Goal: Transaction & Acquisition: Obtain resource

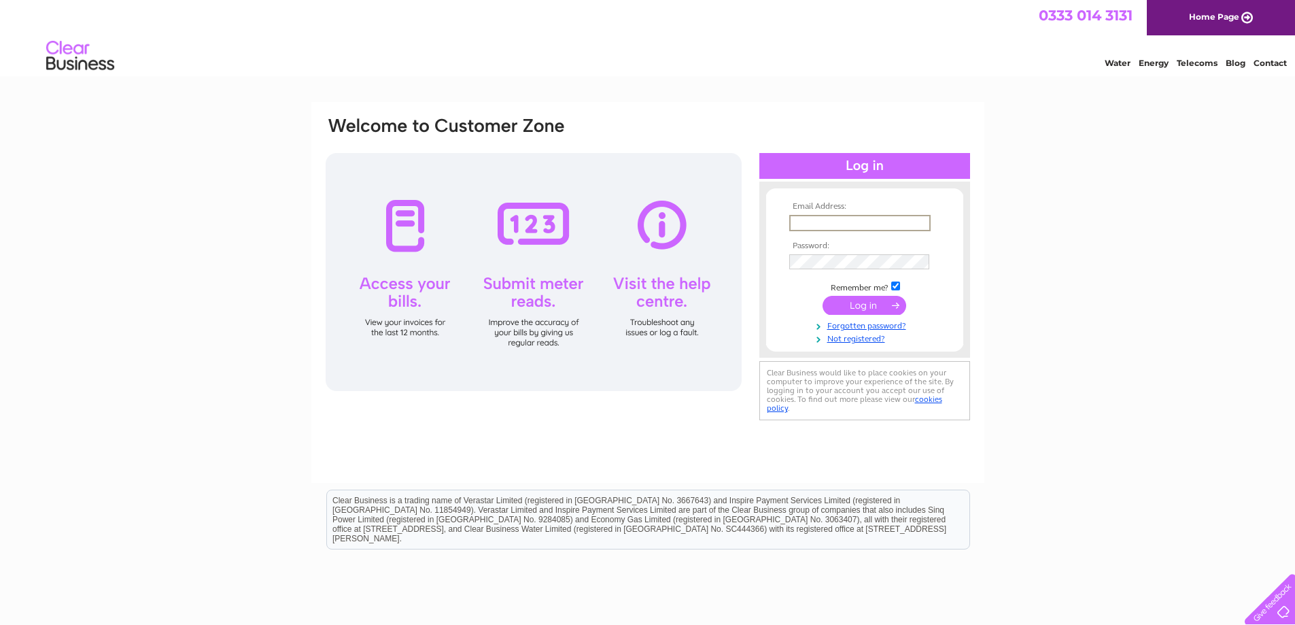
click at [884, 225] on input "text" at bounding box center [859, 223] width 141 height 16
type input "alda@maclennancoaches.co.uk"
click at [823, 296] on input "submit" at bounding box center [865, 305] width 84 height 19
click at [867, 310] on input "submit" at bounding box center [865, 303] width 84 height 19
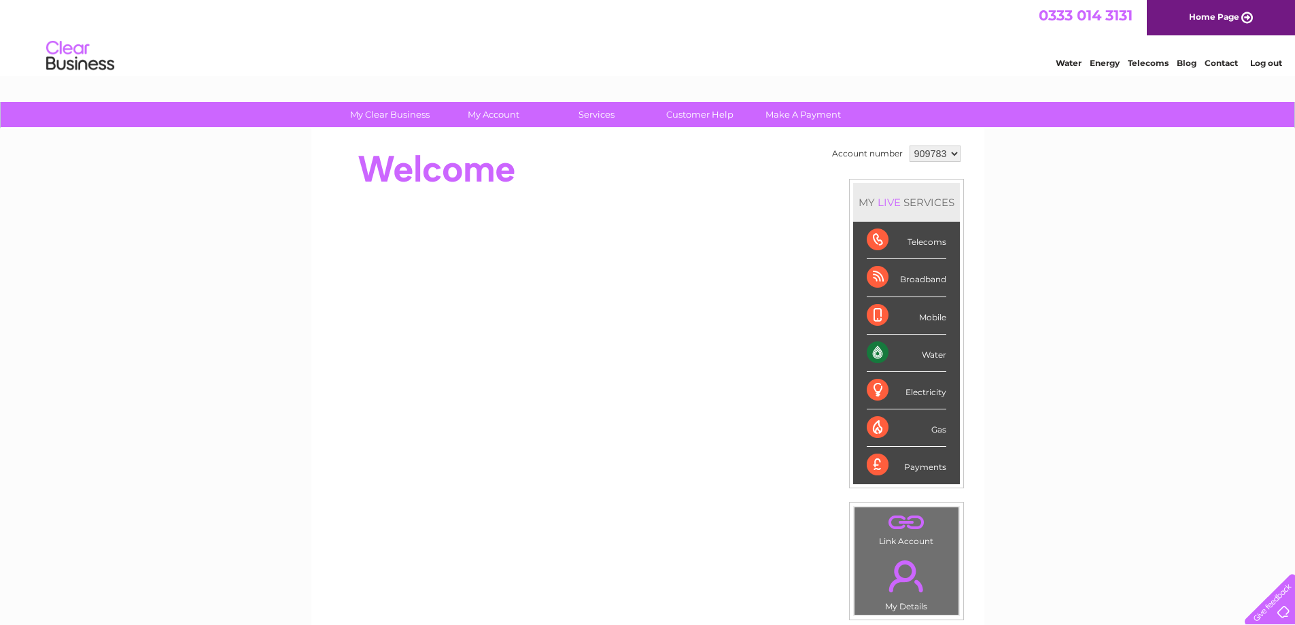
click at [937, 352] on div "Water" at bounding box center [907, 353] width 80 height 37
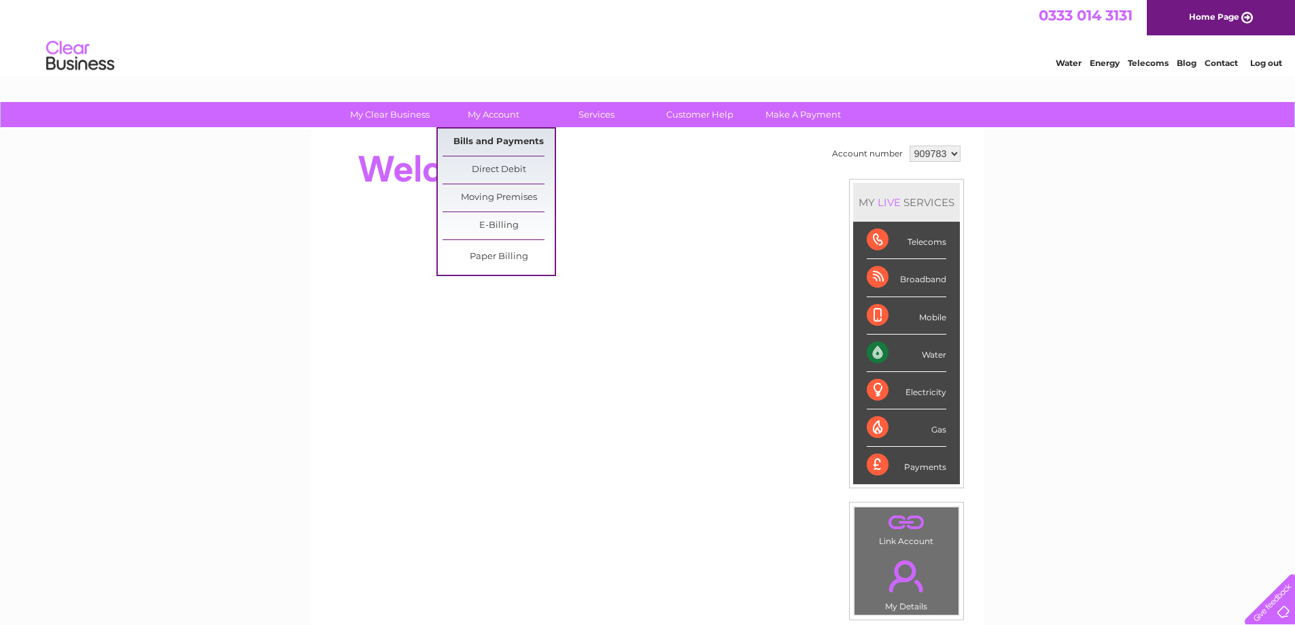
click at [486, 143] on link "Bills and Payments" at bounding box center [499, 142] width 112 height 27
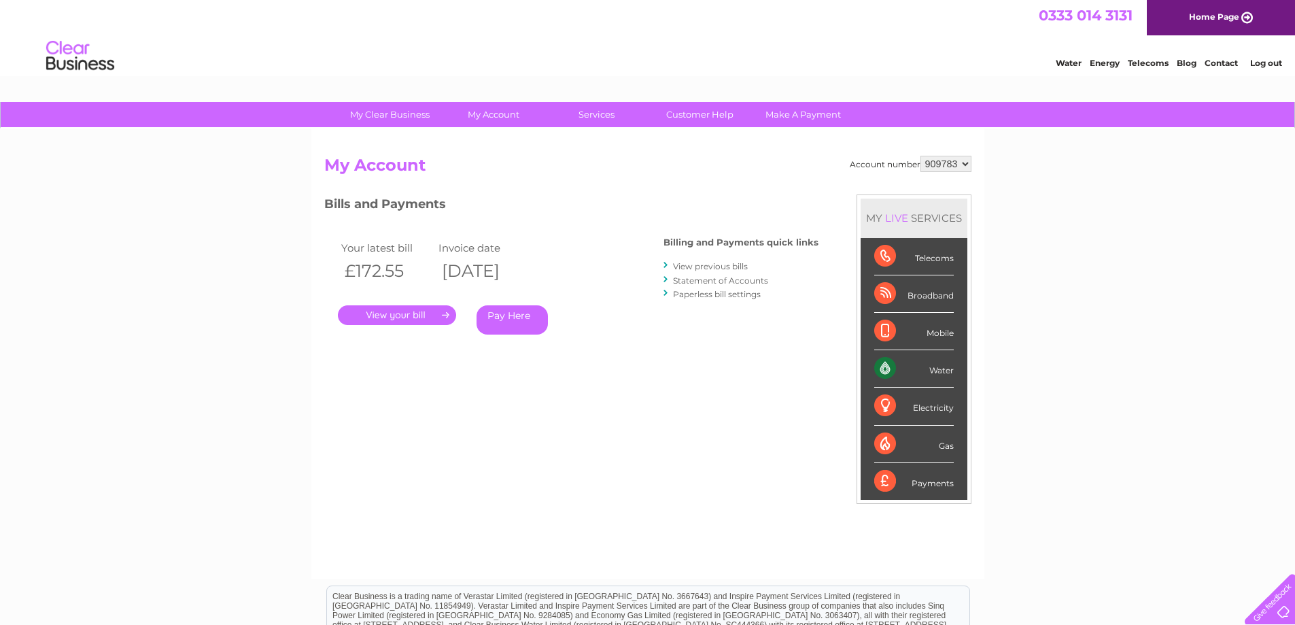
click at [396, 313] on link "." at bounding box center [397, 315] width 118 height 20
click at [413, 312] on link "." at bounding box center [397, 315] width 118 height 20
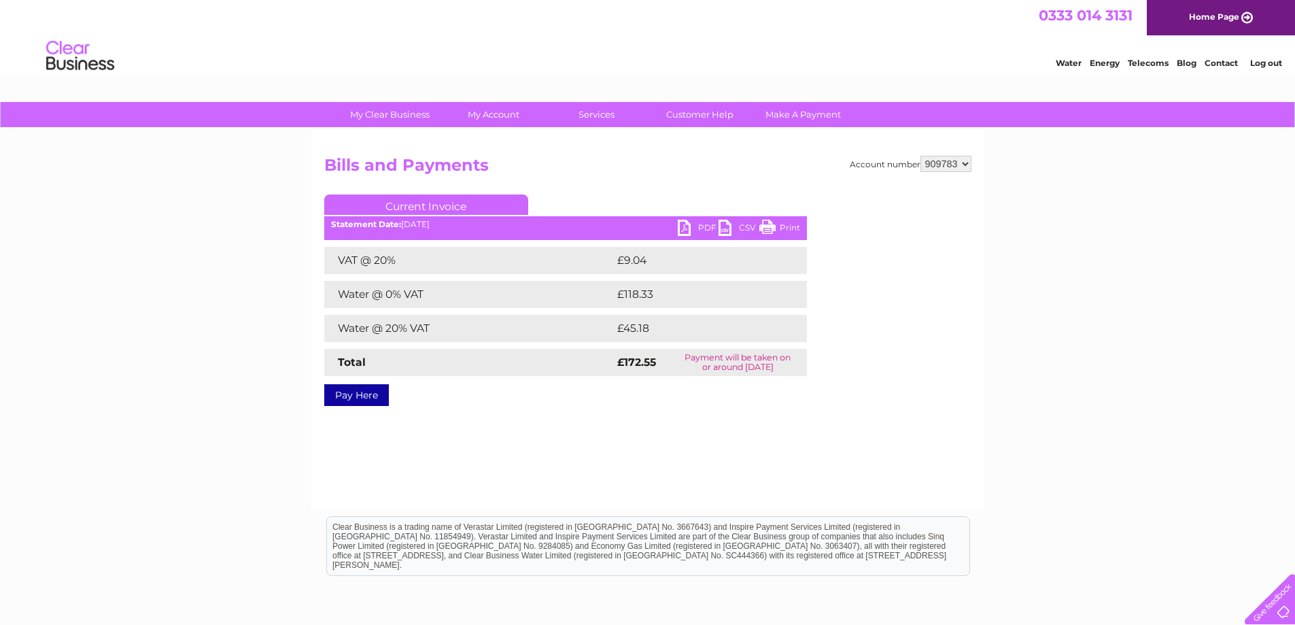
click at [702, 224] on link "PDF" at bounding box center [698, 230] width 41 height 20
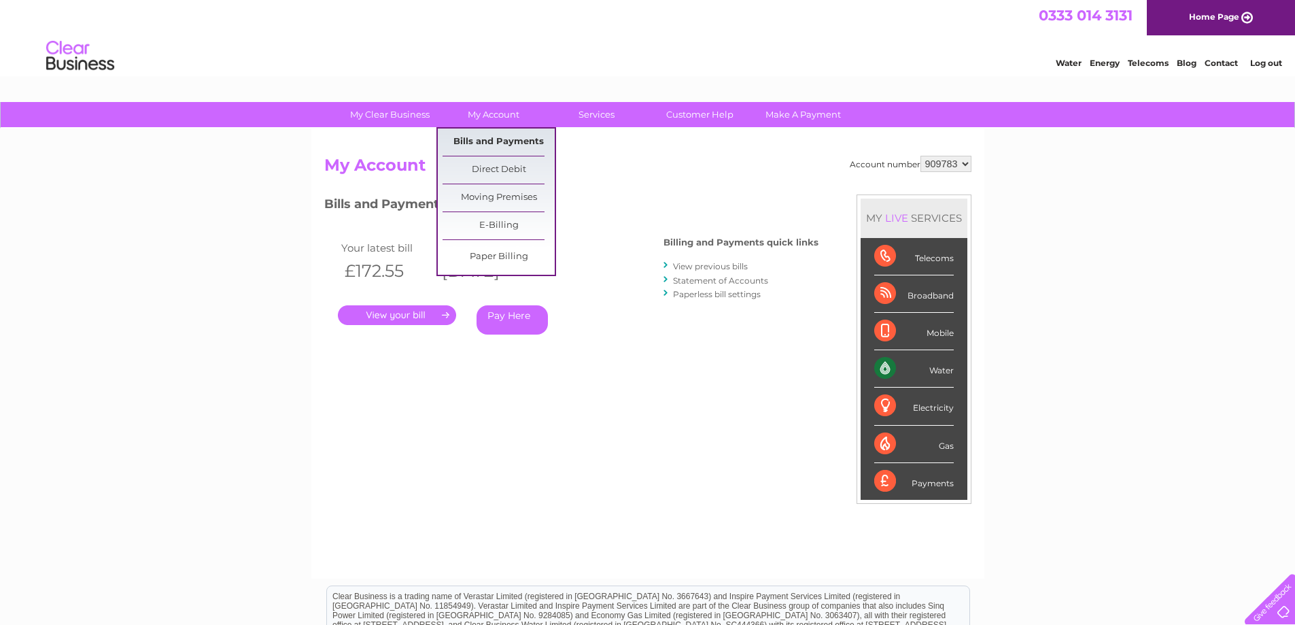
click at [501, 139] on link "Bills and Payments" at bounding box center [499, 142] width 112 height 27
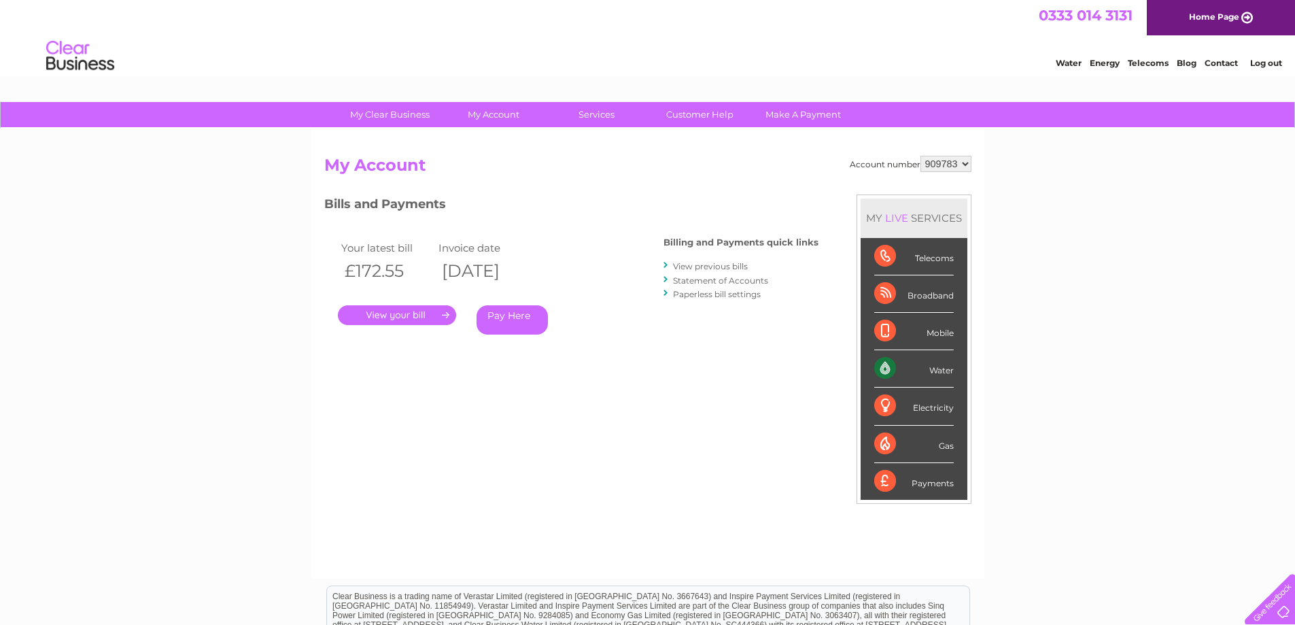
click at [730, 265] on link "View previous bills" at bounding box center [710, 266] width 75 height 10
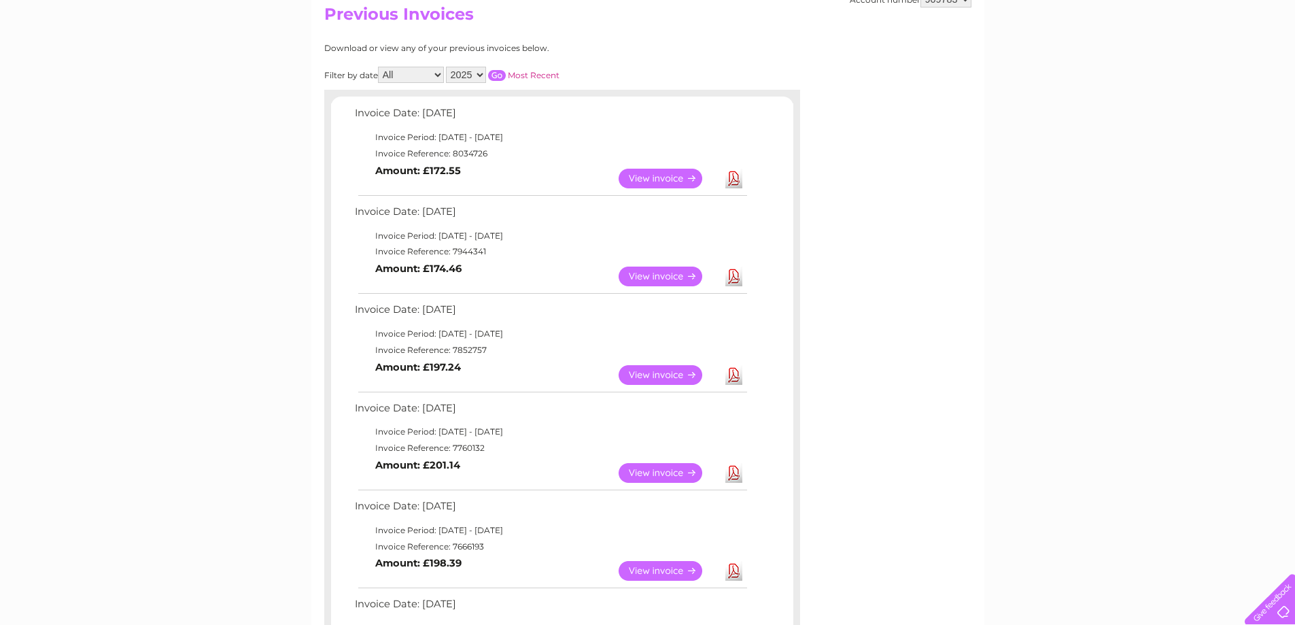
scroll to position [204, 0]
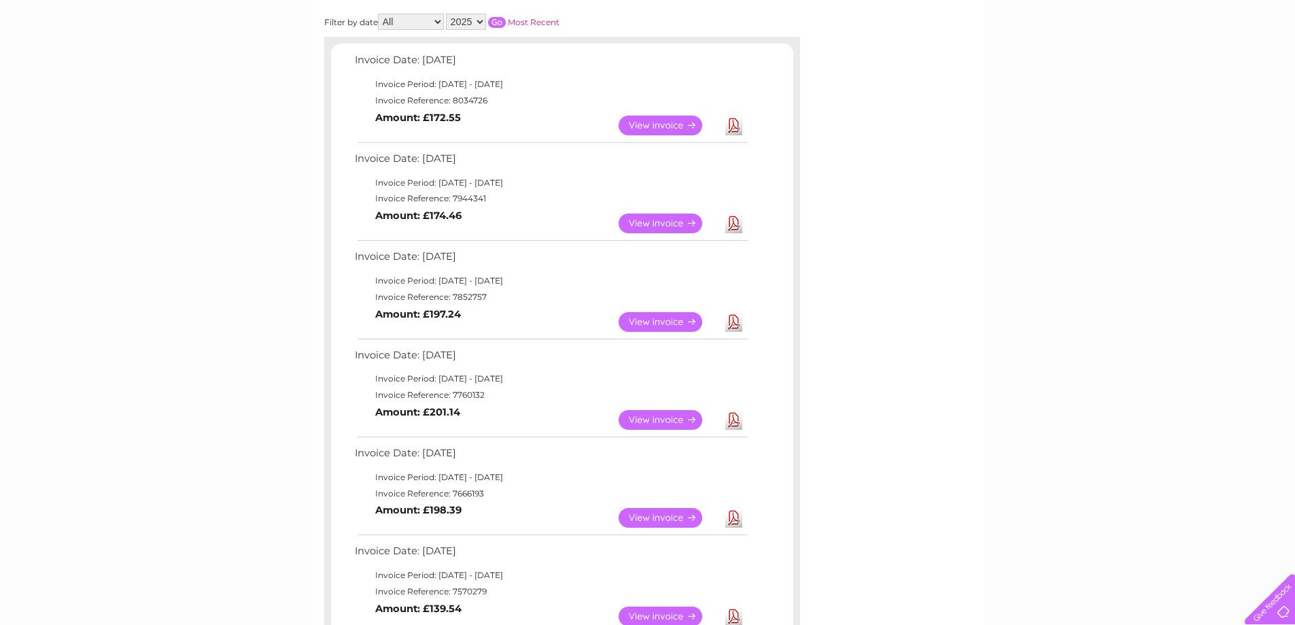
click at [678, 222] on link "View" at bounding box center [669, 224] width 100 height 20
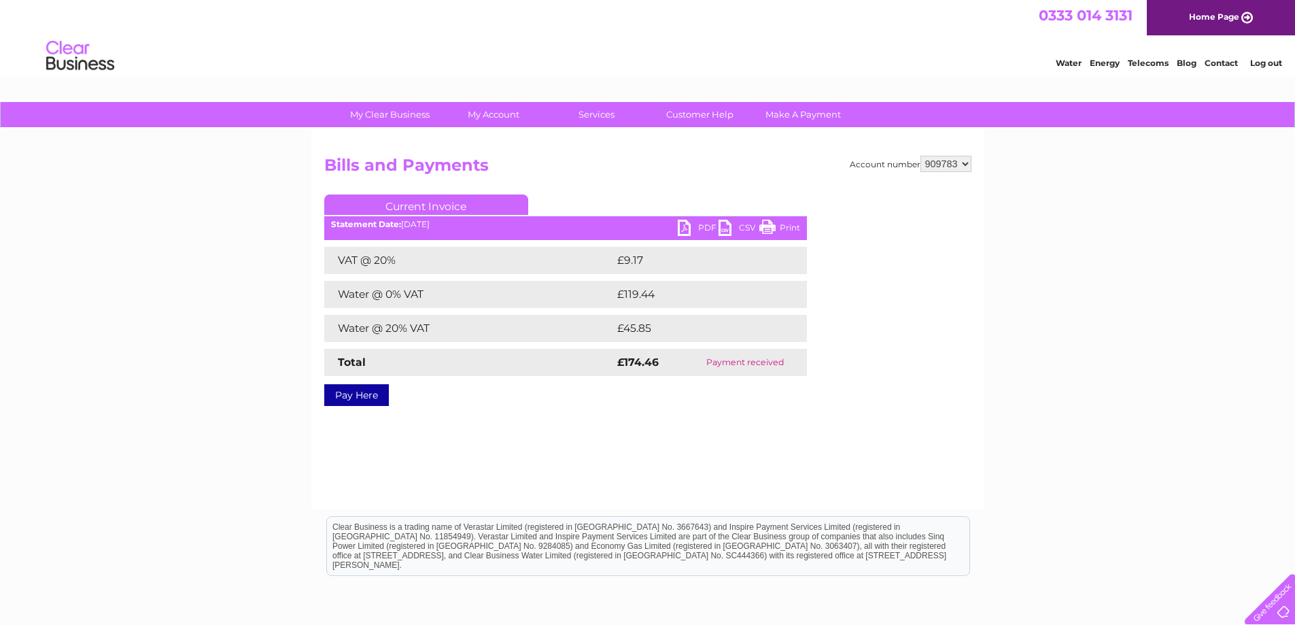
click at [698, 228] on link "PDF" at bounding box center [698, 230] width 41 height 20
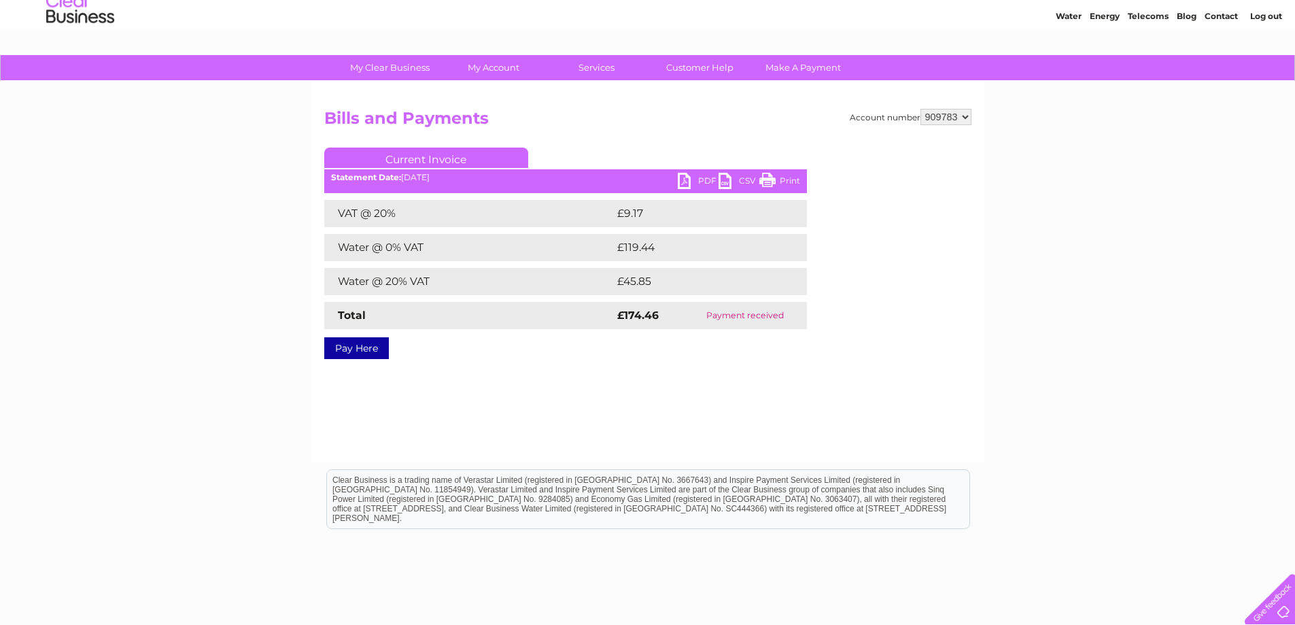
scroll to position [68, 0]
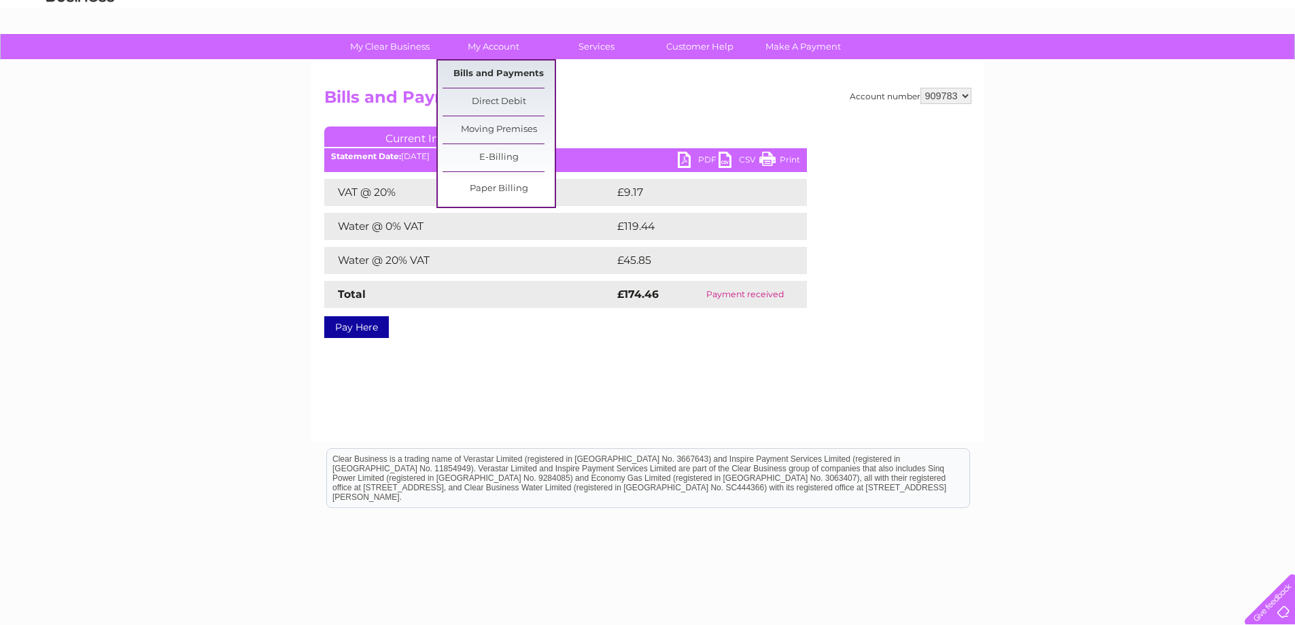
click at [492, 74] on link "Bills and Payments" at bounding box center [499, 74] width 112 height 27
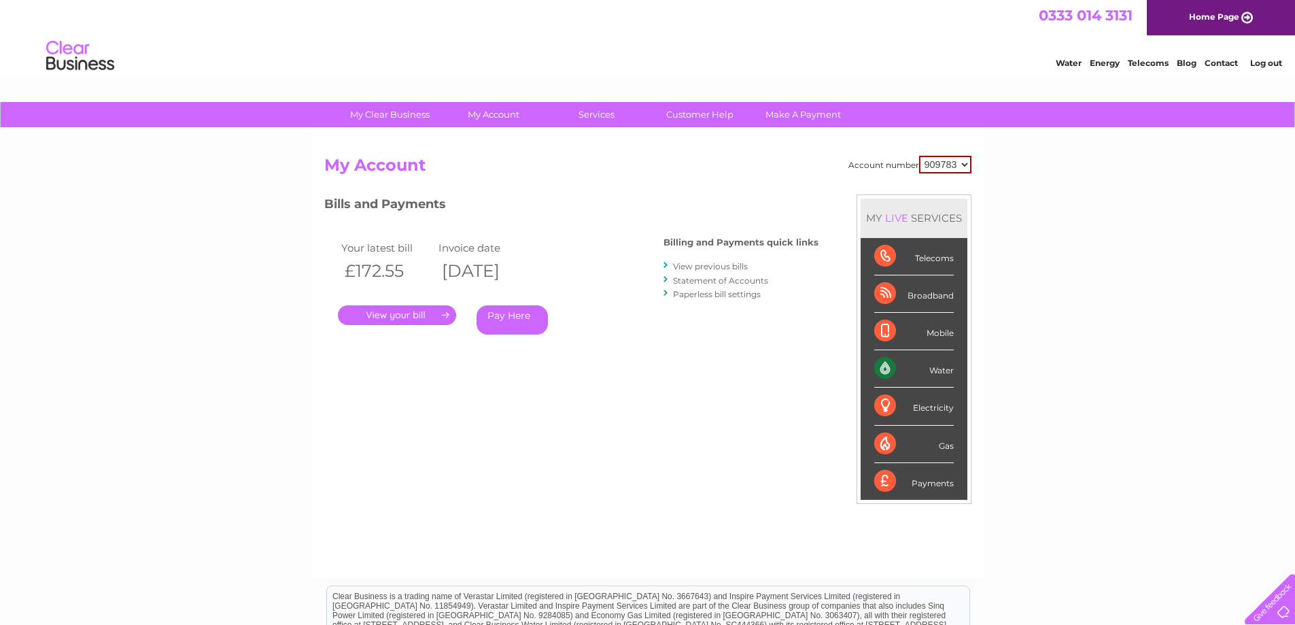
click at [720, 264] on link "View previous bills" at bounding box center [710, 266] width 75 height 10
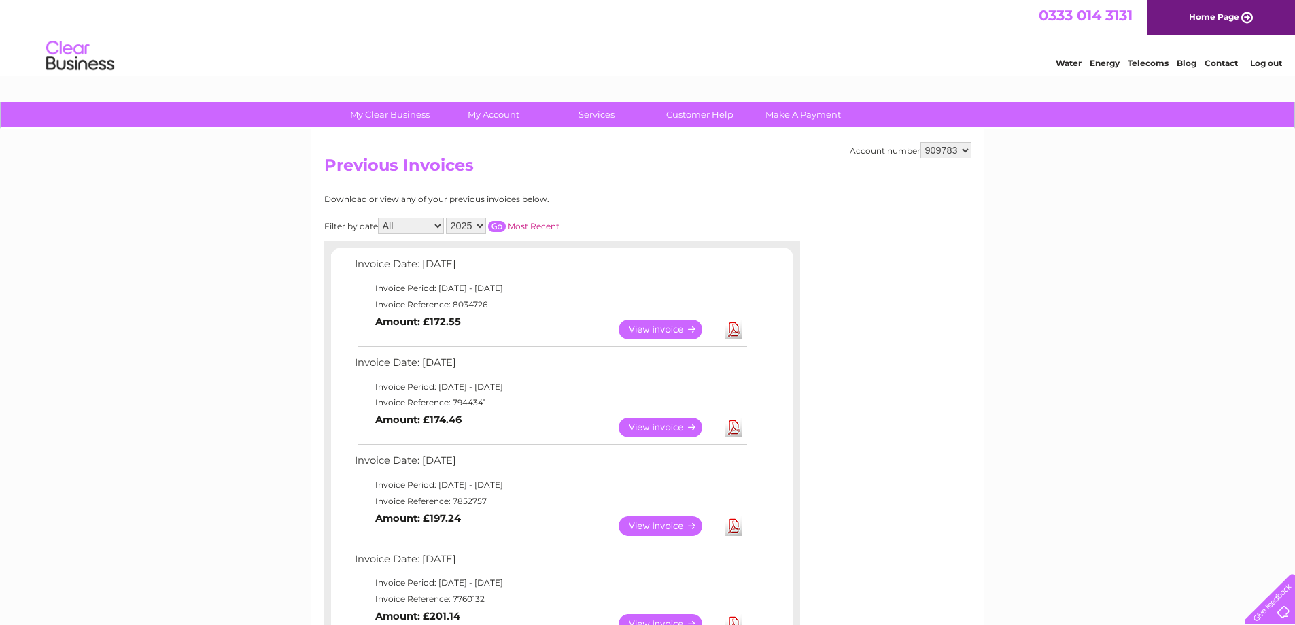
click at [665, 526] on link "View" at bounding box center [669, 526] width 100 height 20
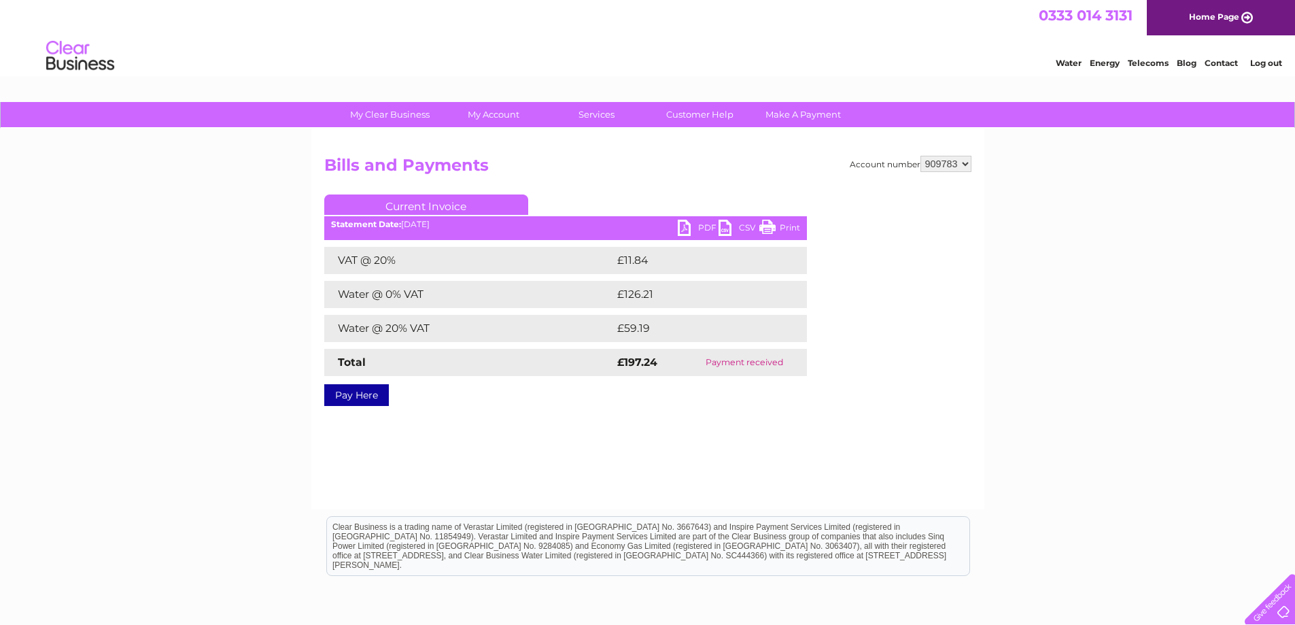
click at [702, 227] on link "PDF" at bounding box center [698, 230] width 41 height 20
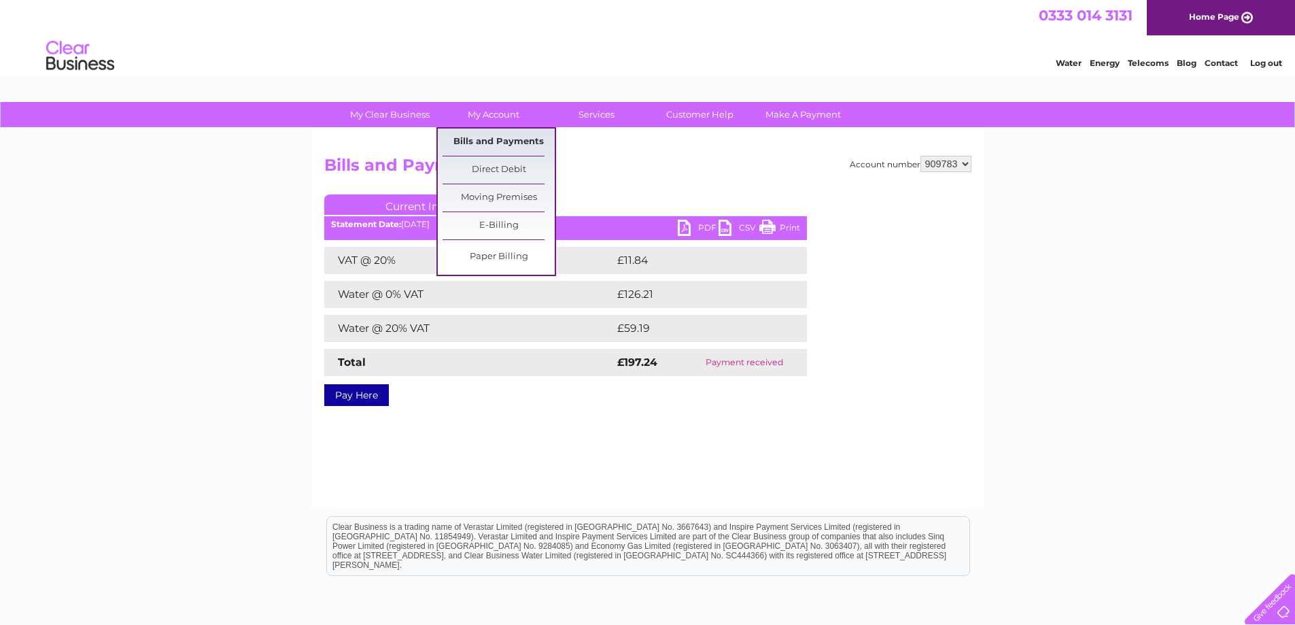
click at [505, 141] on link "Bills and Payments" at bounding box center [499, 142] width 112 height 27
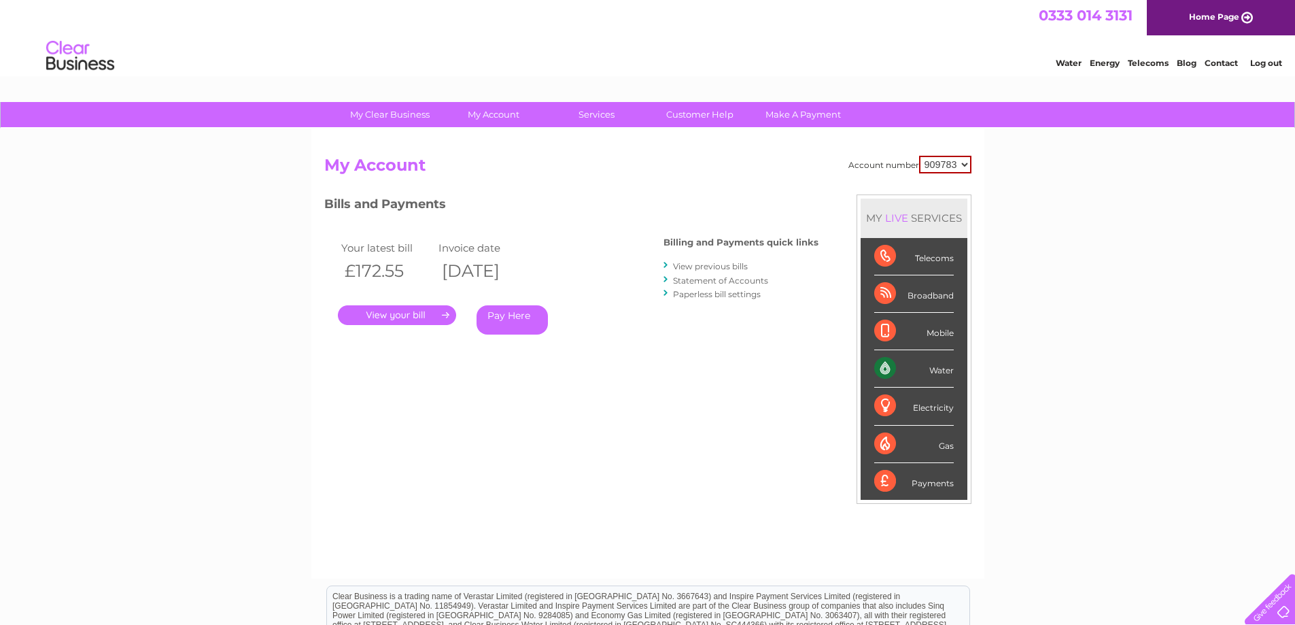
click at [690, 267] on link "View previous bills" at bounding box center [710, 266] width 75 height 10
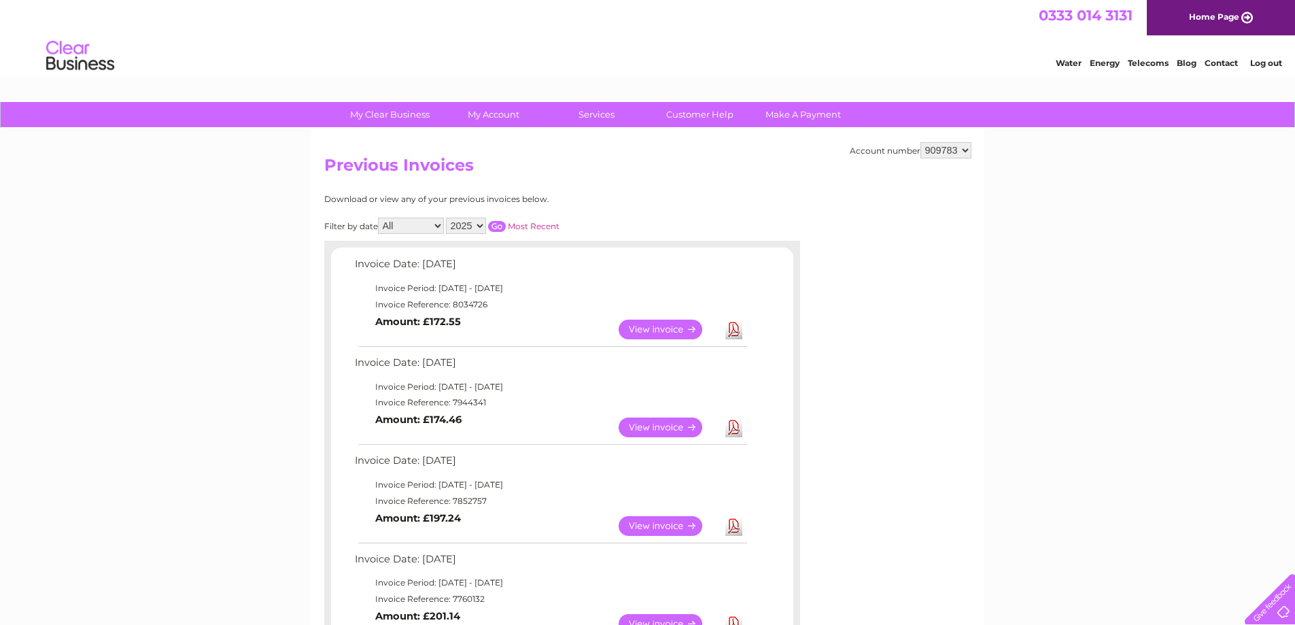
click at [1259, 59] on link "Log out" at bounding box center [1266, 63] width 32 height 10
